Goal: Check status: Check status

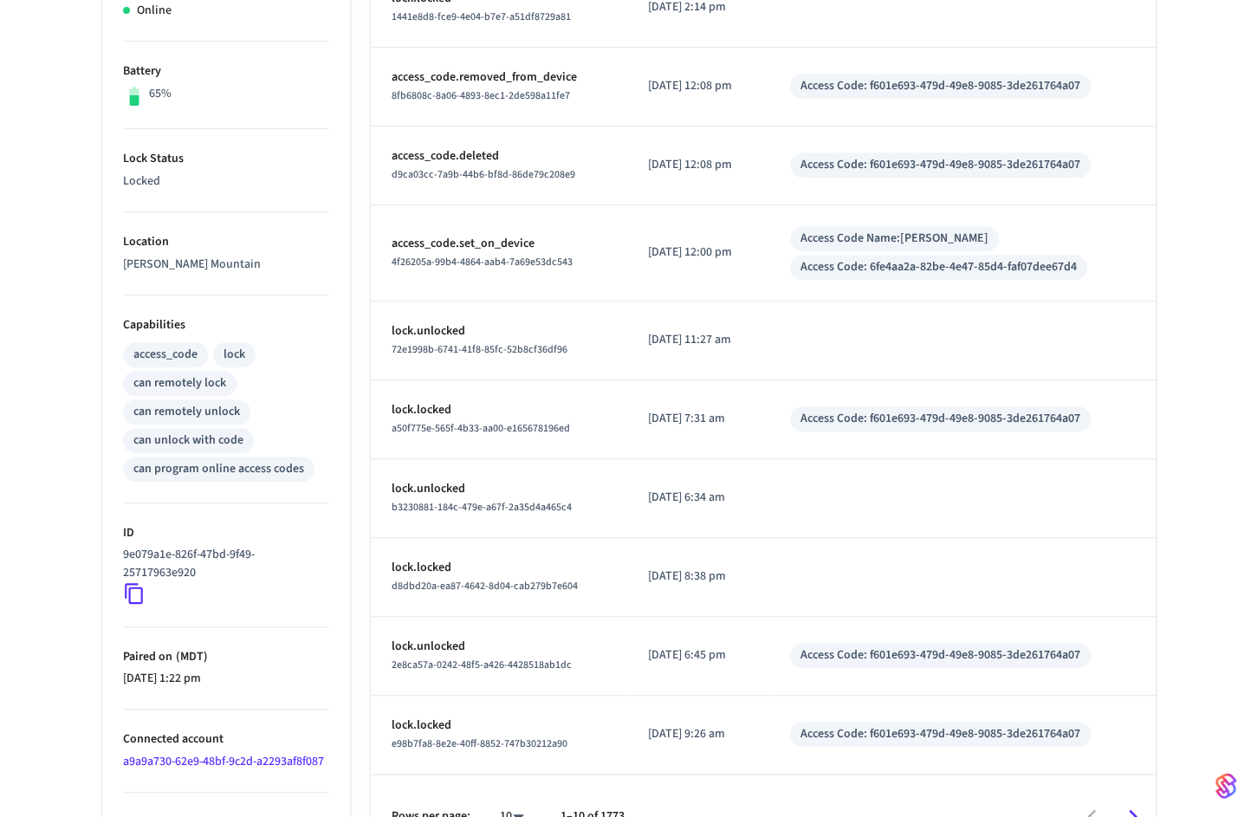
scroll to position [447, 0]
